Goal: Transaction & Acquisition: Obtain resource

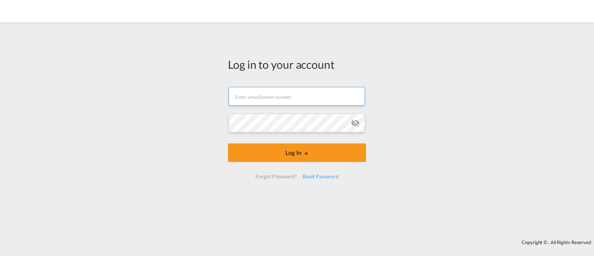
type input "ocean@gosynergie.com"
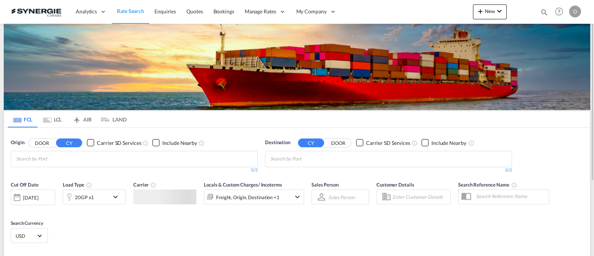
click at [538, 13] on div "Bookings Quotes Enquiries Help Resources Product Release O My Profile Logout" at bounding box center [559, 11] width 47 height 23
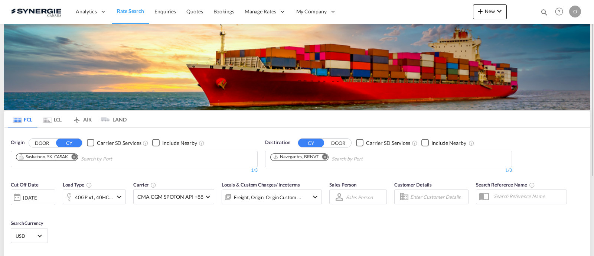
drag, startPoint x: 544, startPoint y: 12, endPoint x: 521, endPoint y: 12, distance: 22.3
click at [544, 12] on md-icon "icon-magnify" at bounding box center [544, 12] width 8 height 8
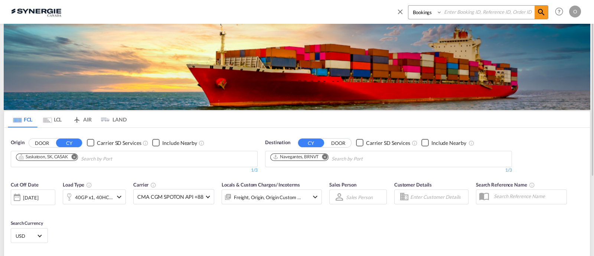
click at [429, 17] on select "Bookings Quotes Enquiries" at bounding box center [425, 12] width 35 height 13
select select "Quotes"
click at [408, 6] on select "Bookings Quotes Enquiries" at bounding box center [425, 12] width 35 height 13
click at [467, 12] on input at bounding box center [488, 12] width 92 height 13
paste input "SYC000013742"
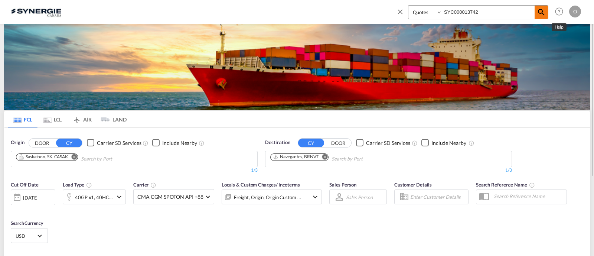
type input "SYC000013742"
click at [543, 15] on md-icon "icon-magnify" at bounding box center [541, 12] width 9 height 9
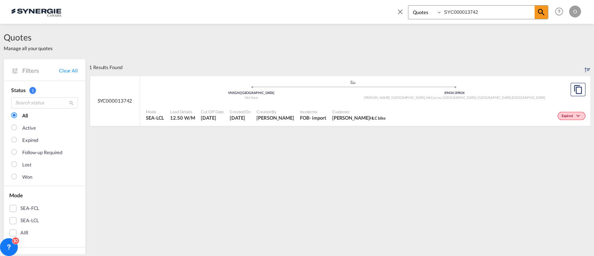
click at [463, 9] on input "SYC000013742" at bounding box center [488, 12] width 92 height 13
click at [542, 13] on md-icon "icon-magnify" at bounding box center [541, 12] width 9 height 9
click at [432, 116] on div "Expired" at bounding box center [488, 115] width 199 height 19
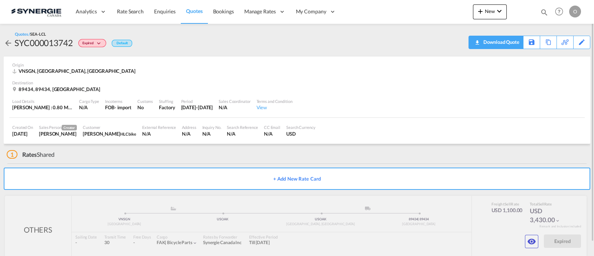
click at [508, 42] on div "Download Quote" at bounding box center [500, 42] width 38 height 12
